Goal: Purchase product/service

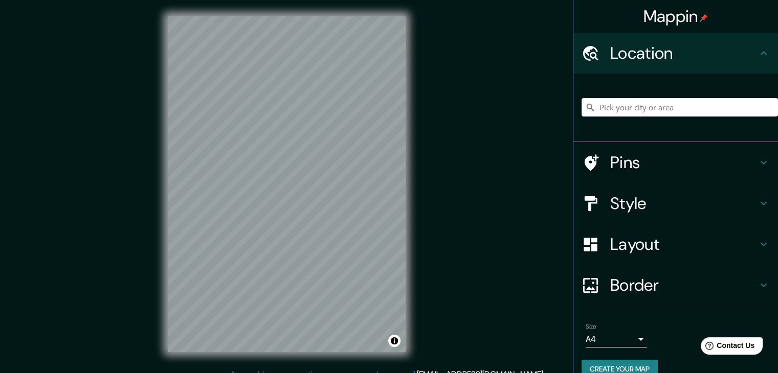
click at [622, 110] on input "Pick your city or area" at bounding box center [680, 107] width 196 height 18
type input "[GEOGRAPHIC_DATA], [GEOGRAPHIC_DATA], [GEOGRAPHIC_DATA]"
click at [417, 89] on div "© Mapbox © OpenStreetMap Improve this map" at bounding box center [286, 184] width 271 height 369
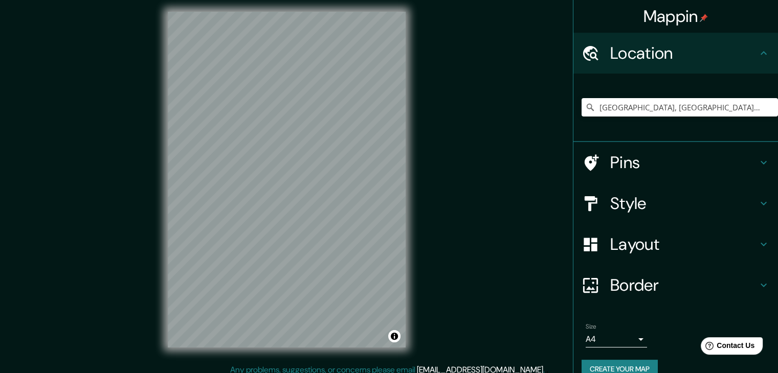
scroll to position [12, 0]
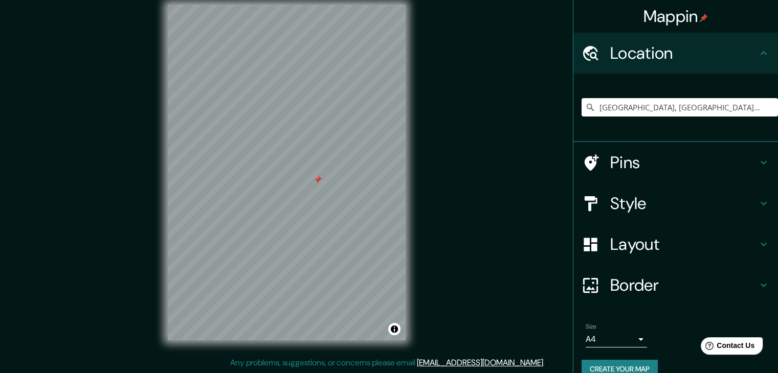
click at [315, 183] on div at bounding box center [318, 180] width 8 height 8
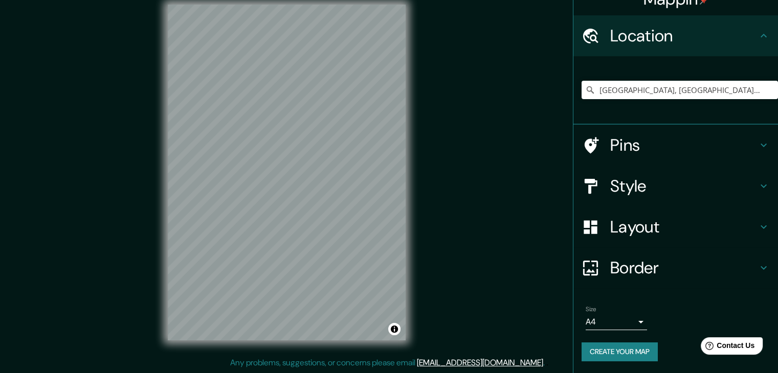
click at [691, 227] on h4 "Layout" at bounding box center [683, 227] width 147 height 20
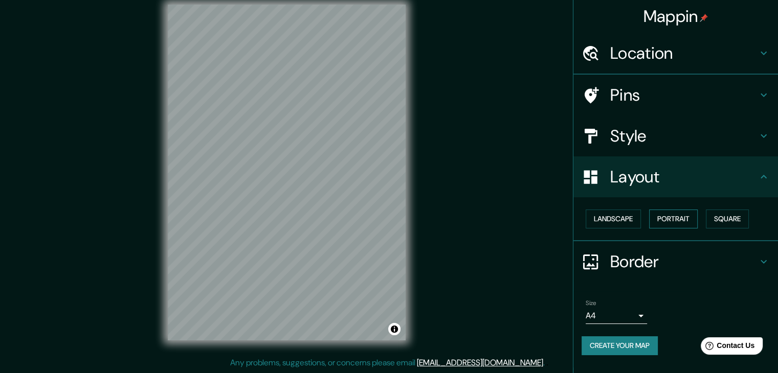
scroll to position [0, 0]
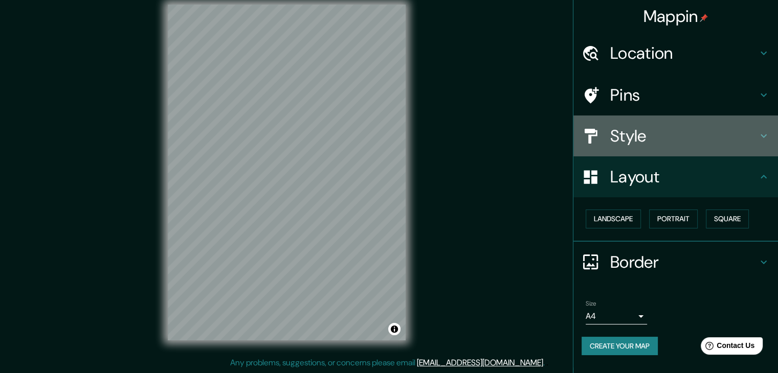
click at [664, 142] on h4 "Style" at bounding box center [683, 136] width 147 height 20
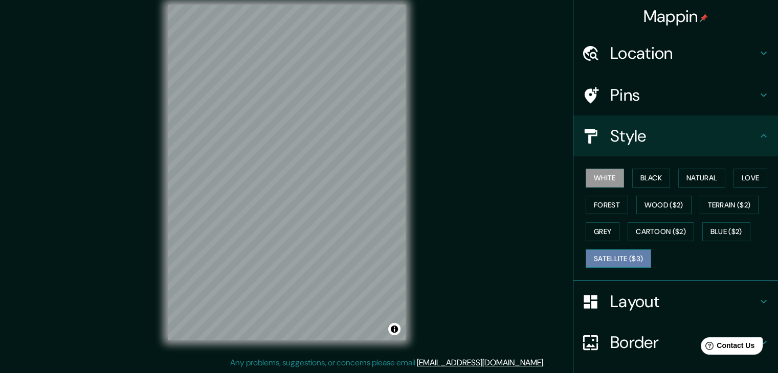
click at [632, 253] on button "Satellite ($3)" at bounding box center [618, 259] width 65 height 19
click at [327, 109] on div at bounding box center [331, 106] width 8 height 8
click at [339, 148] on div at bounding box center [340, 145] width 8 height 8
click at [327, 148] on div at bounding box center [327, 151] width 8 height 8
click at [339, 155] on div at bounding box center [338, 153] width 8 height 8
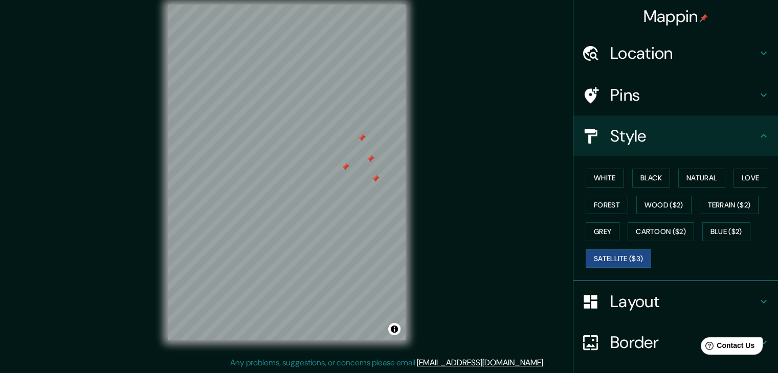
click at [381, 5] on div at bounding box center [287, 5] width 238 height 0
click at [346, 138] on div at bounding box center [347, 137] width 8 height 8
click at [351, 116] on div at bounding box center [350, 113] width 8 height 8
click at [357, 114] on div at bounding box center [355, 111] width 8 height 8
click at [298, 207] on div at bounding box center [297, 205] width 8 height 8
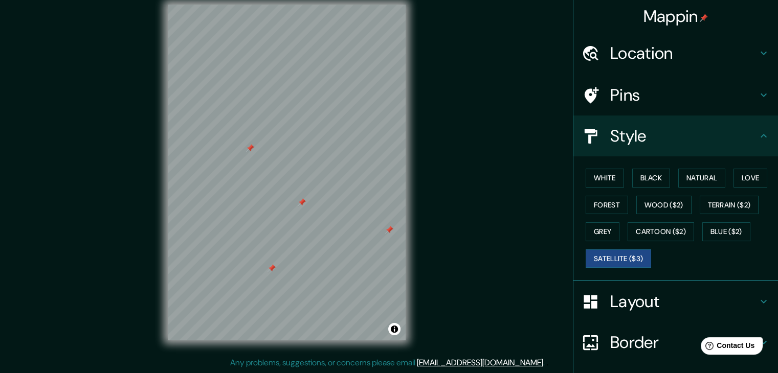
click at [304, 202] on div at bounding box center [302, 203] width 8 height 8
click at [307, 194] on div at bounding box center [308, 198] width 8 height 8
click at [312, 195] on div at bounding box center [313, 192] width 8 height 8
click at [311, 192] on div at bounding box center [311, 189] width 8 height 8
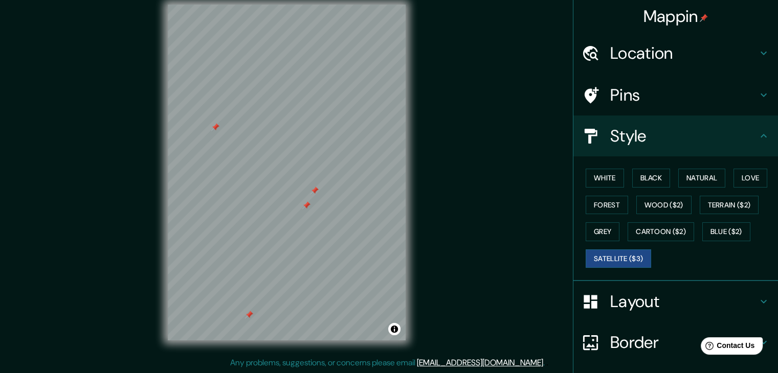
click at [315, 192] on div at bounding box center [315, 191] width 8 height 8
click at [306, 207] on div at bounding box center [306, 206] width 8 height 8
click at [307, 205] on div at bounding box center [310, 203] width 8 height 8
click at [312, 202] on div at bounding box center [311, 200] width 8 height 8
click at [319, 197] on div at bounding box center [316, 197] width 8 height 8
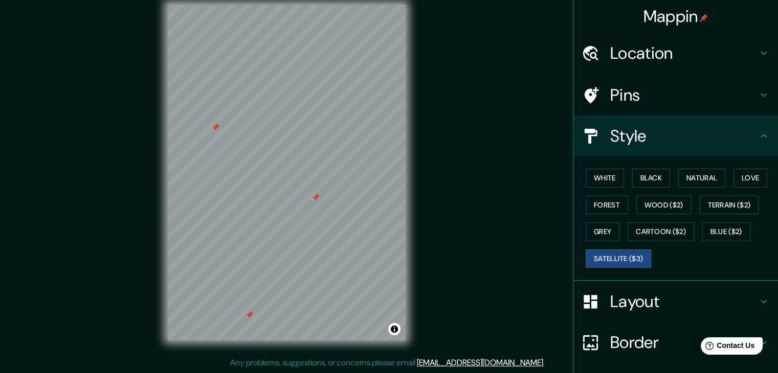
click at [316, 197] on div at bounding box center [316, 197] width 8 height 8
click at [320, 193] on div at bounding box center [320, 193] width 8 height 8
click at [320, 190] on div at bounding box center [324, 189] width 8 height 8
click at [248, 316] on div at bounding box center [248, 315] width 8 height 8
click at [248, 312] on div at bounding box center [247, 312] width 8 height 8
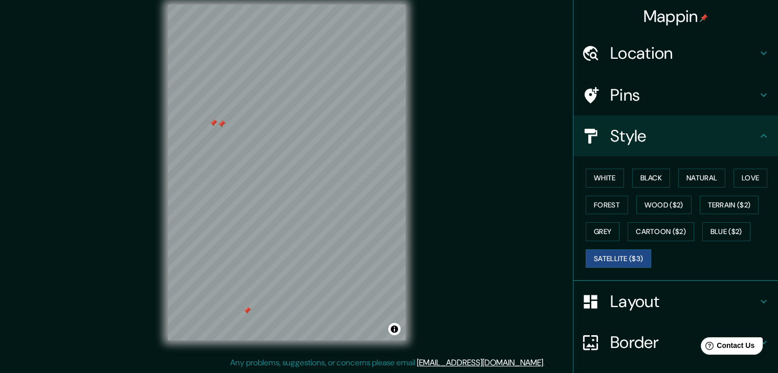
click at [248, 310] on div at bounding box center [247, 311] width 8 height 8
click at [213, 125] on div at bounding box center [213, 123] width 8 height 8
click at [224, 126] on div at bounding box center [221, 124] width 8 height 8
click at [347, 148] on div at bounding box center [345, 146] width 8 height 8
click at [344, 151] on div at bounding box center [345, 150] width 8 height 8
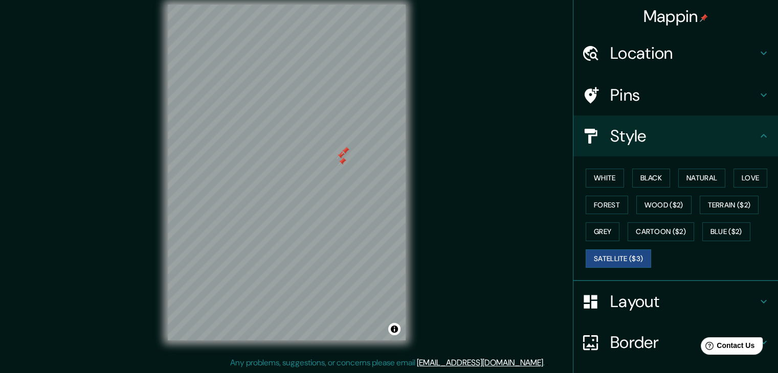
click at [342, 160] on div at bounding box center [342, 162] width 8 height 8
click at [340, 154] on div at bounding box center [341, 155] width 8 height 8
click at [346, 151] on div at bounding box center [344, 150] width 8 height 8
click at [346, 152] on div at bounding box center [346, 152] width 8 height 8
click at [343, 178] on div at bounding box center [345, 176] width 8 height 8
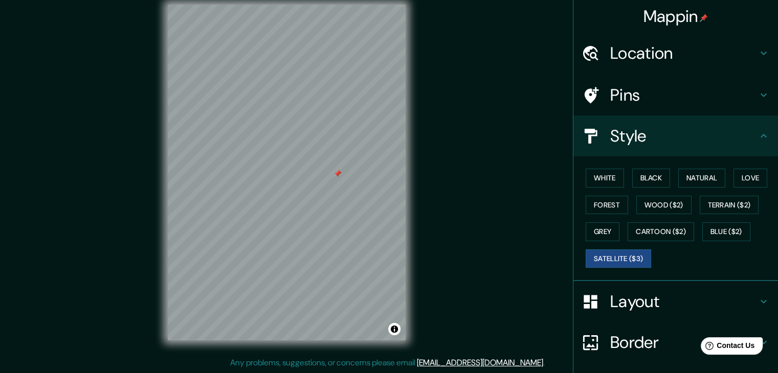
click at [336, 174] on div at bounding box center [338, 174] width 8 height 8
click at [285, 121] on div at bounding box center [286, 120] width 8 height 8
